Goal: Navigation & Orientation: Go to known website

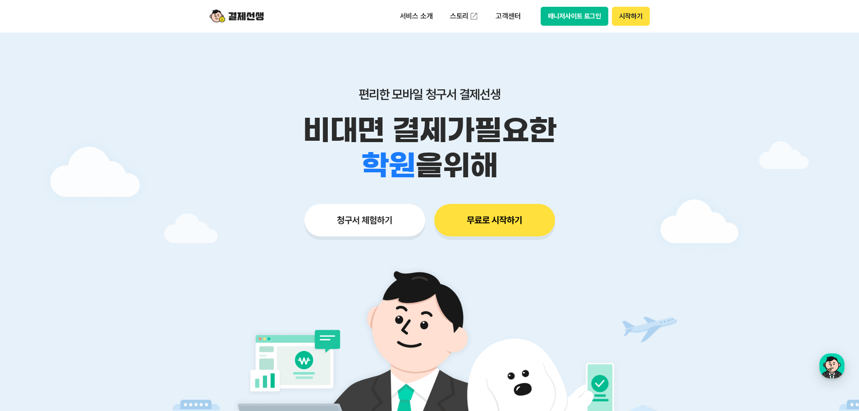
click at [576, 17] on button "매니저사이트 로그인" at bounding box center [575, 16] width 68 height 19
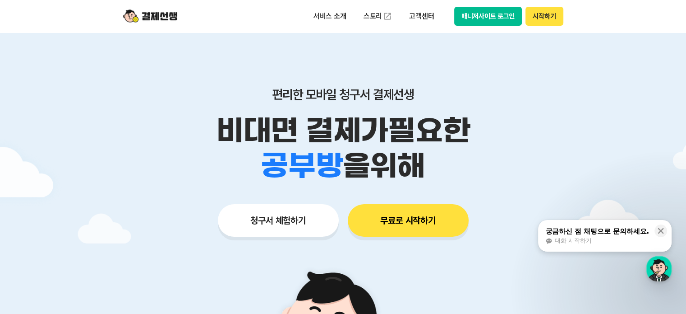
click at [514, 22] on button "매니저사이트 로그인" at bounding box center [488, 16] width 68 height 19
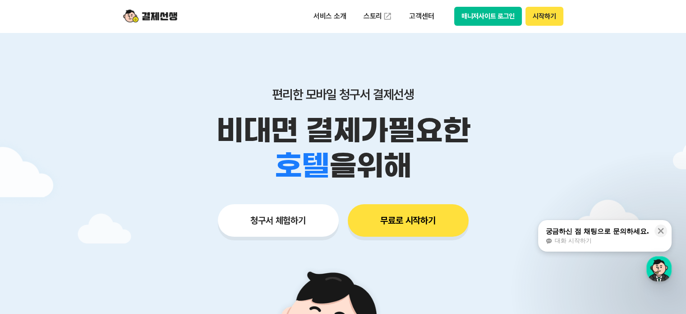
click at [498, 27] on div "서비스 소개 스토리 고객센터 매니저사이트 로그인 시작하기" at bounding box center [343, 16] width 462 height 32
click at [499, 23] on button "매니저사이트 로그인" at bounding box center [488, 16] width 68 height 19
